Goal: Transaction & Acquisition: Purchase product/service

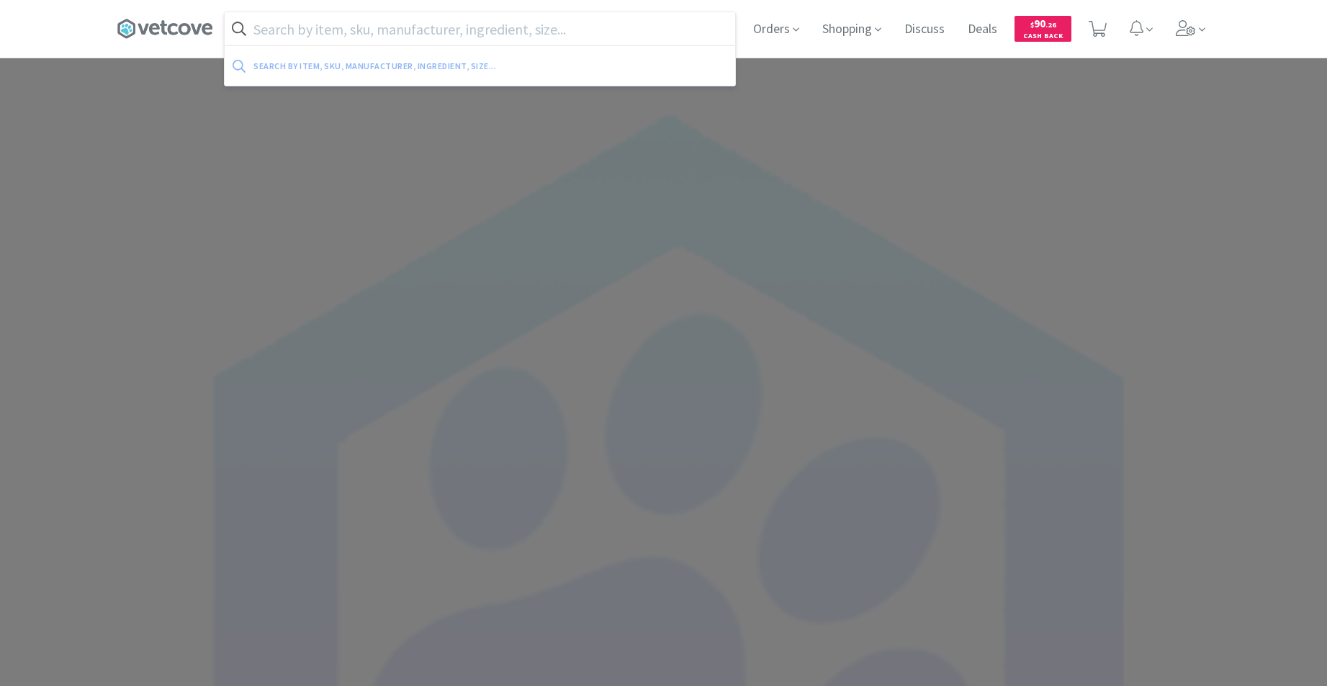
click at [547, 30] on input "text" at bounding box center [480, 28] width 511 height 33
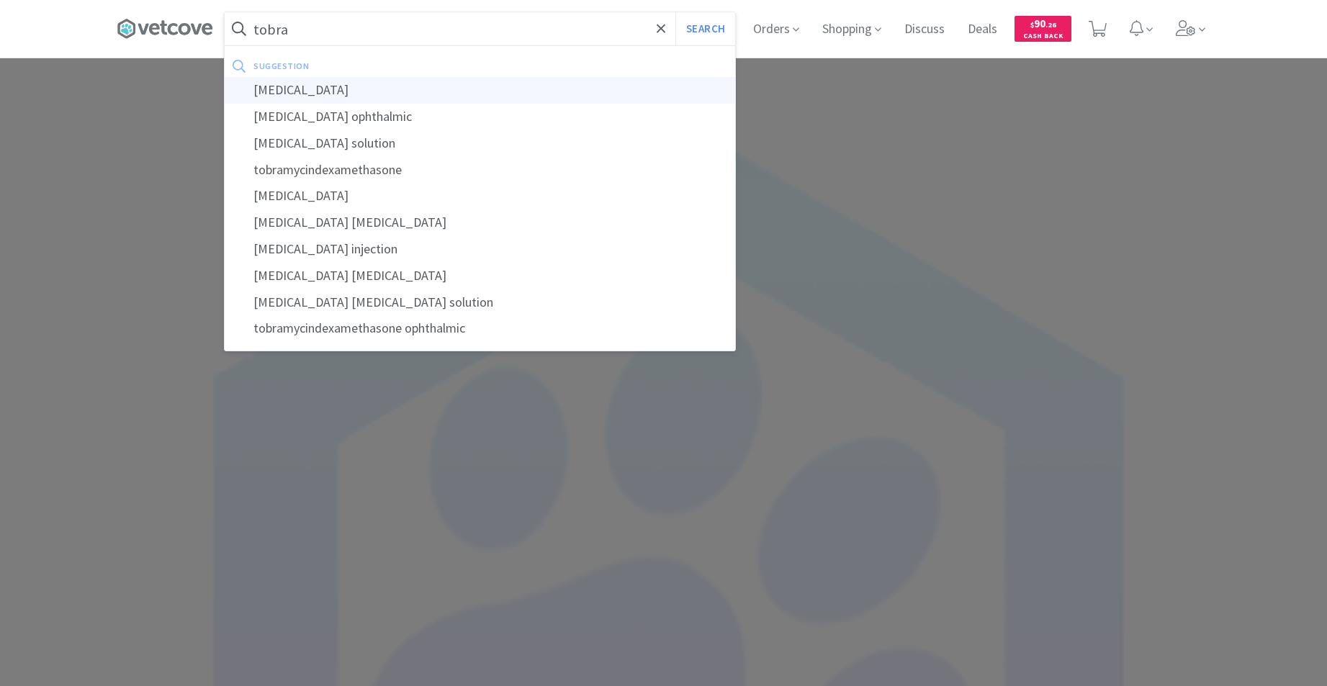
click at [297, 91] on div "[MEDICAL_DATA]" at bounding box center [480, 90] width 511 height 27
type input "[MEDICAL_DATA]"
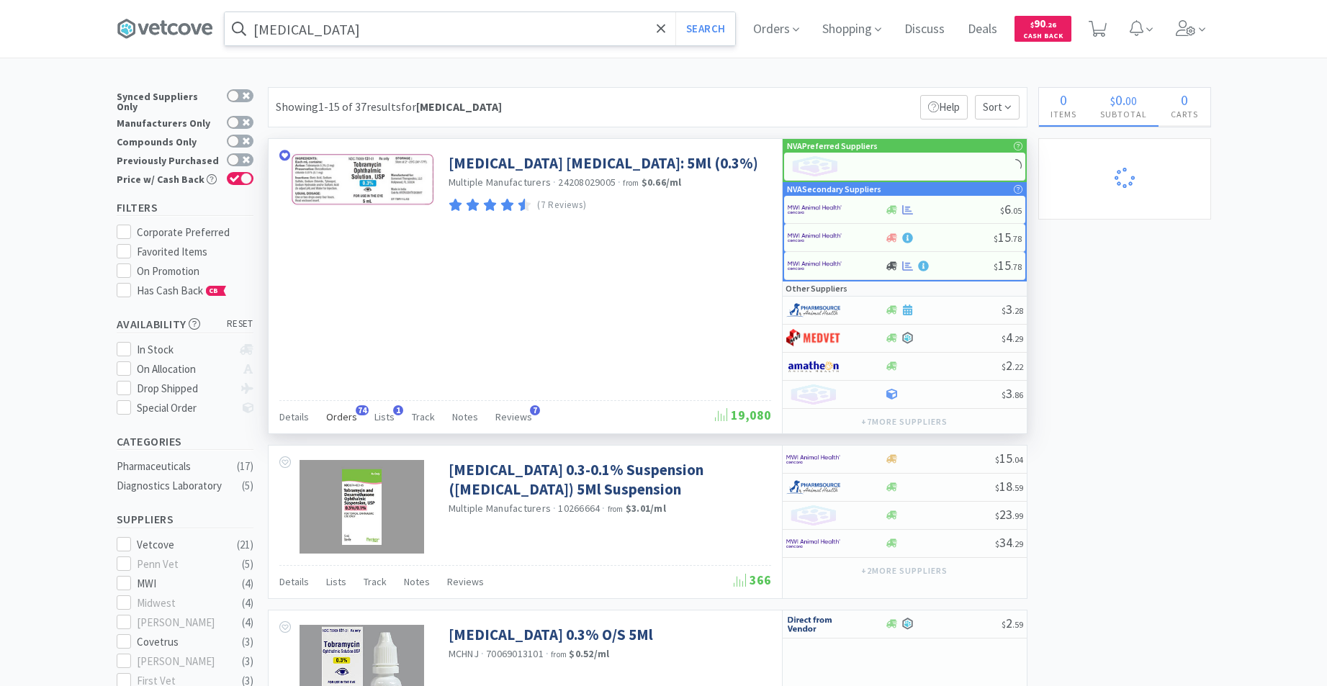
click at [343, 415] on span "Orders" at bounding box center [341, 416] width 31 height 13
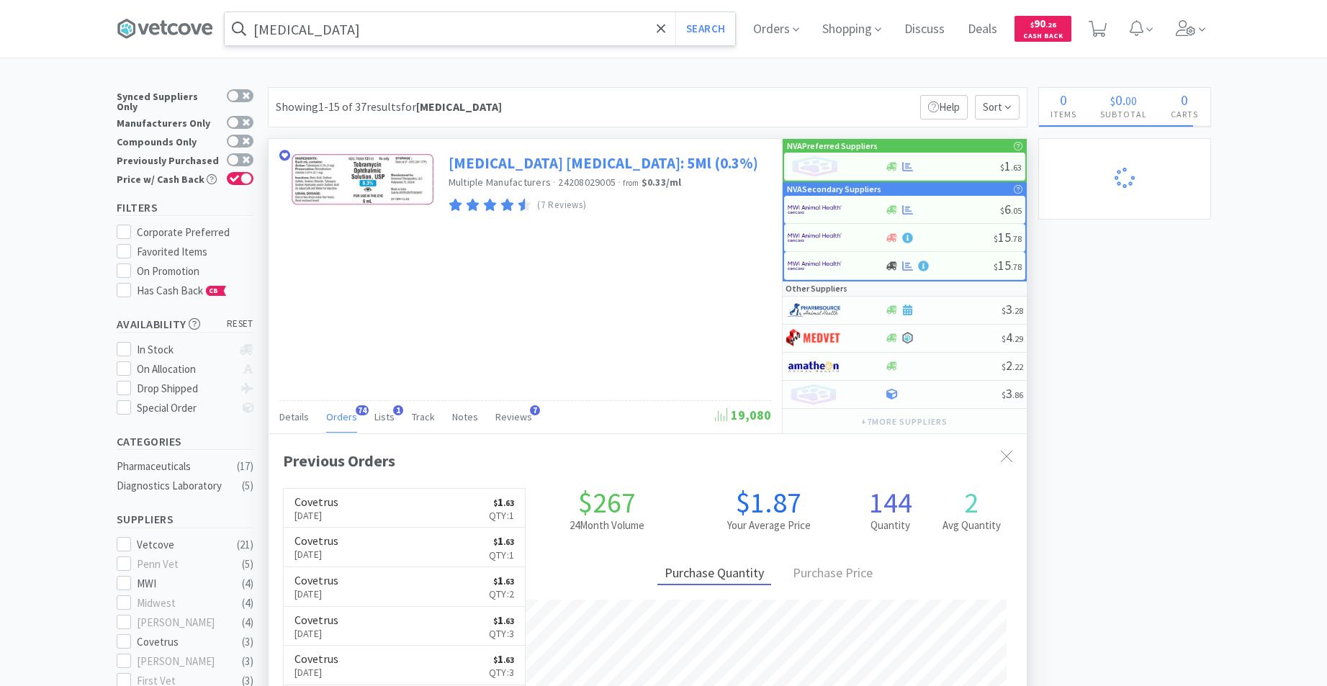
scroll to position [386, 758]
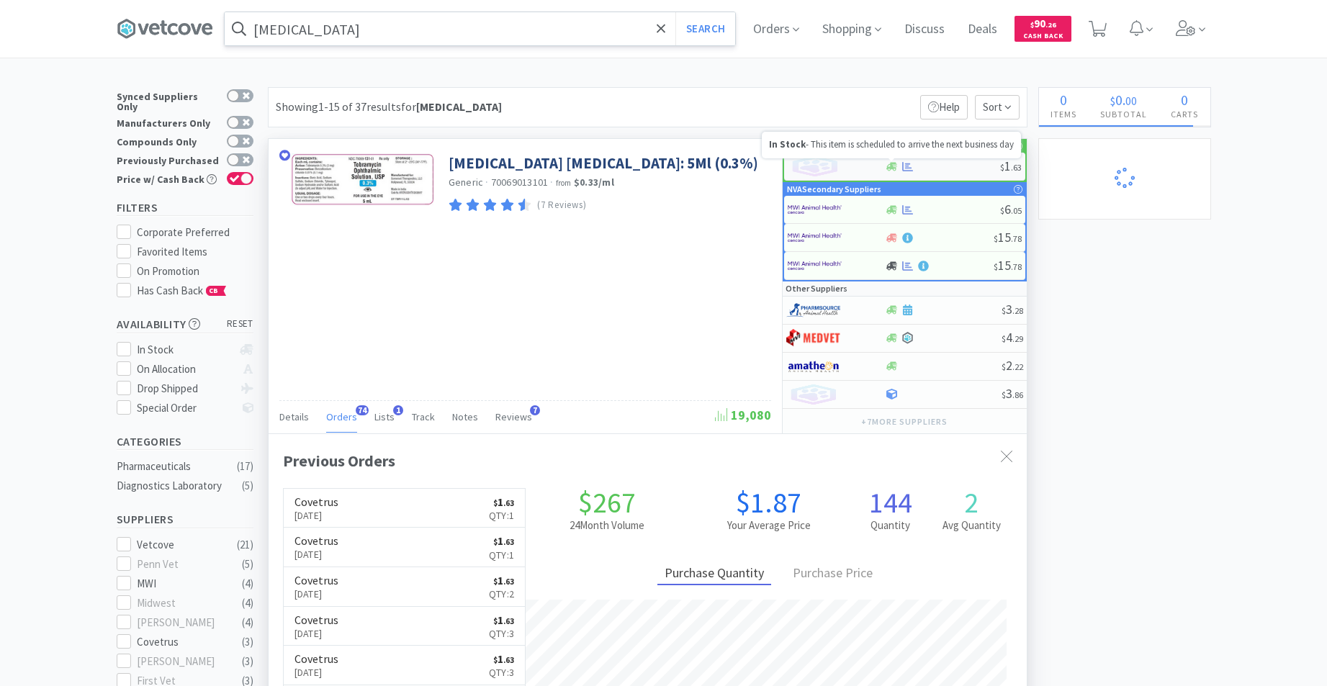
click at [894, 167] on icon at bounding box center [891, 166] width 11 height 9
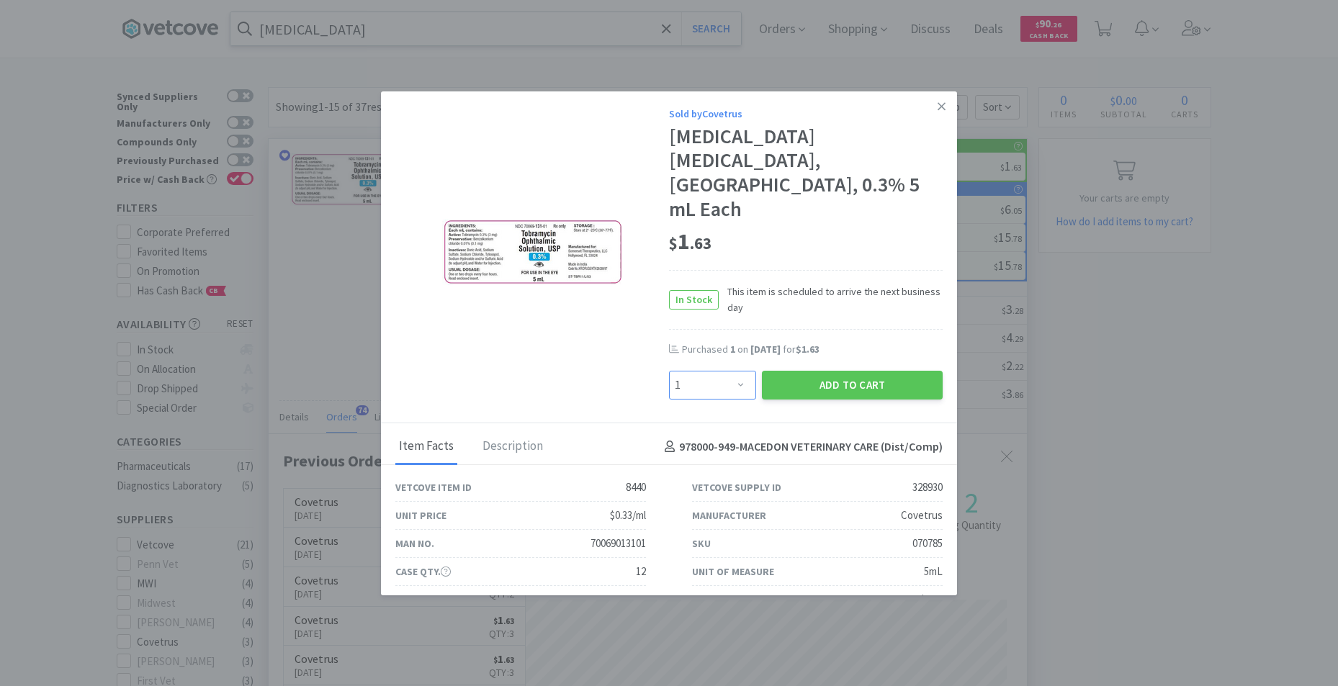
click at [733, 371] on select "Enter Quantity 1 2 3 4 5 6 7 8 9 10 11 12 13 14 15 16 17 18 19 20 Enter Quantity" at bounding box center [712, 385] width 87 height 29
select select "3"
click at [669, 371] on select "Enter Quantity 1 2 3 4 5 6 7 8 9 10 11 12 13 14 15 16 17 18 19 20 Enter Quantity" at bounding box center [712, 385] width 87 height 29
click at [845, 371] on button "Add to Cart" at bounding box center [852, 385] width 181 height 29
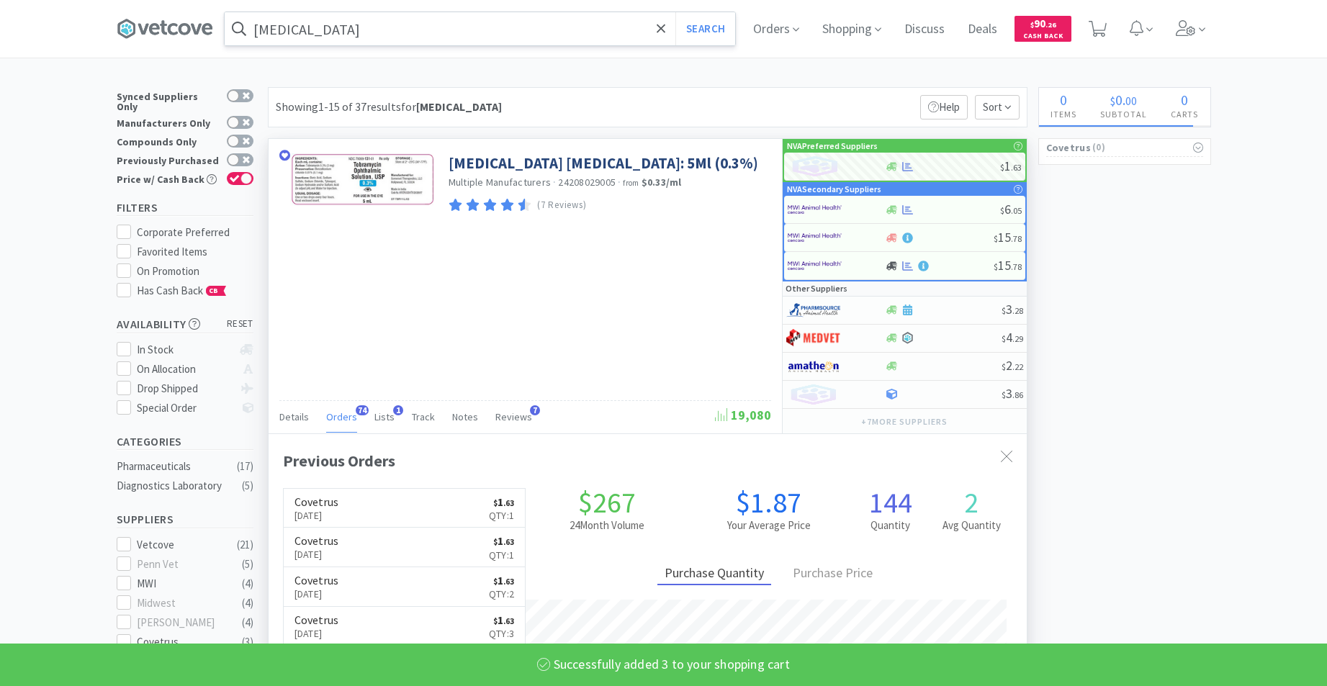
select select "3"
